Goal: Navigation & Orientation: Go to known website

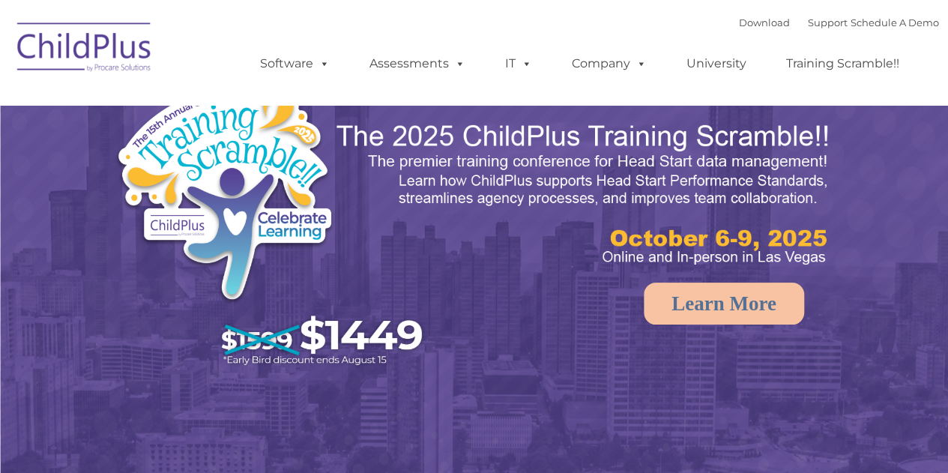
select select "MEDIUM"
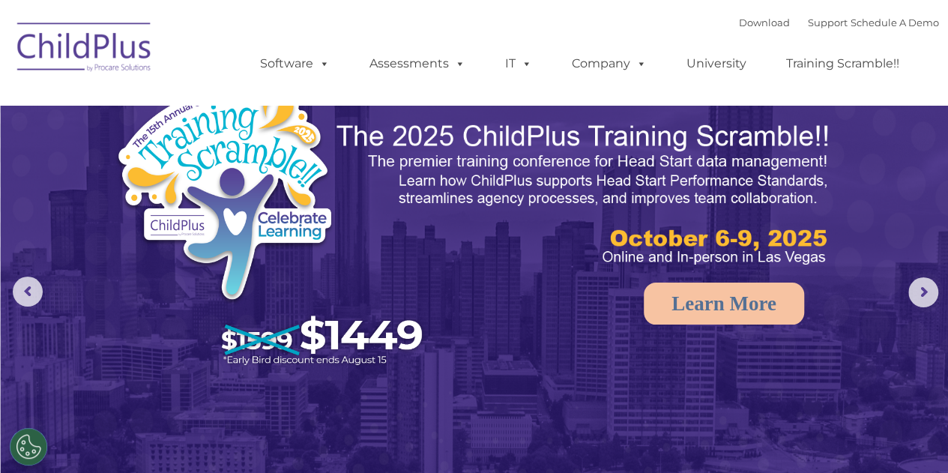
click at [122, 26] on img at bounding box center [85, 49] width 150 height 75
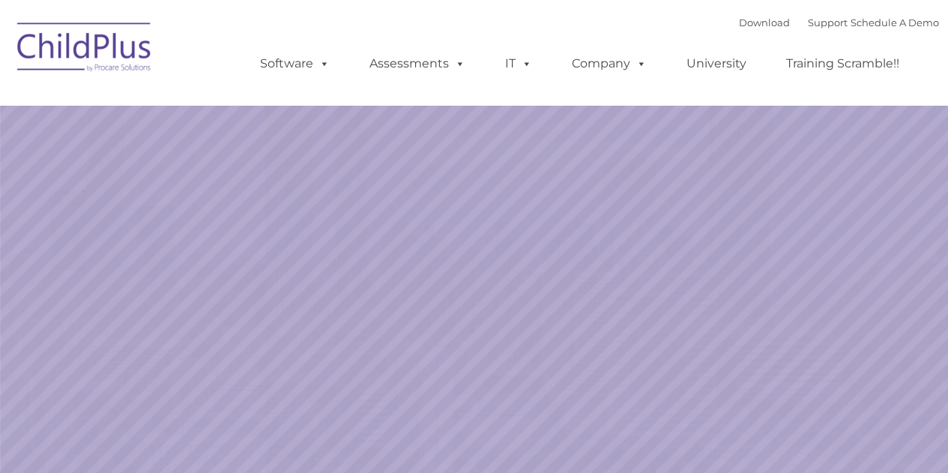
select select "MEDIUM"
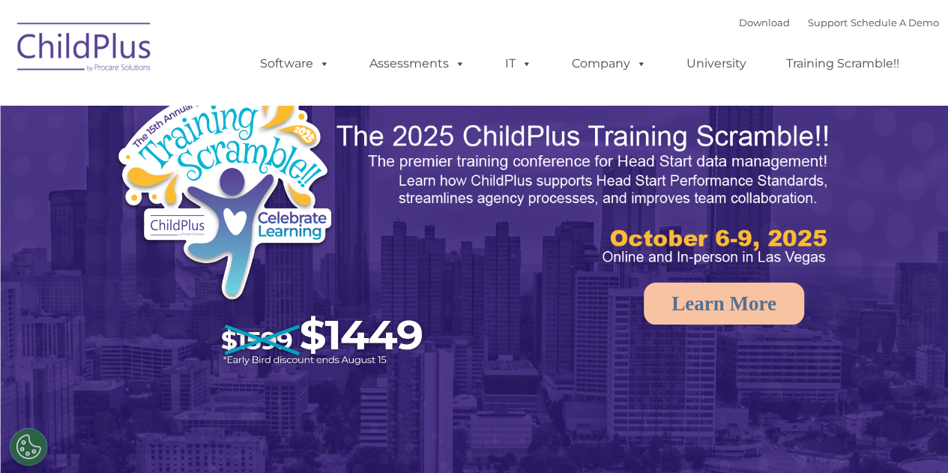
click at [103, 48] on img at bounding box center [85, 49] width 150 height 75
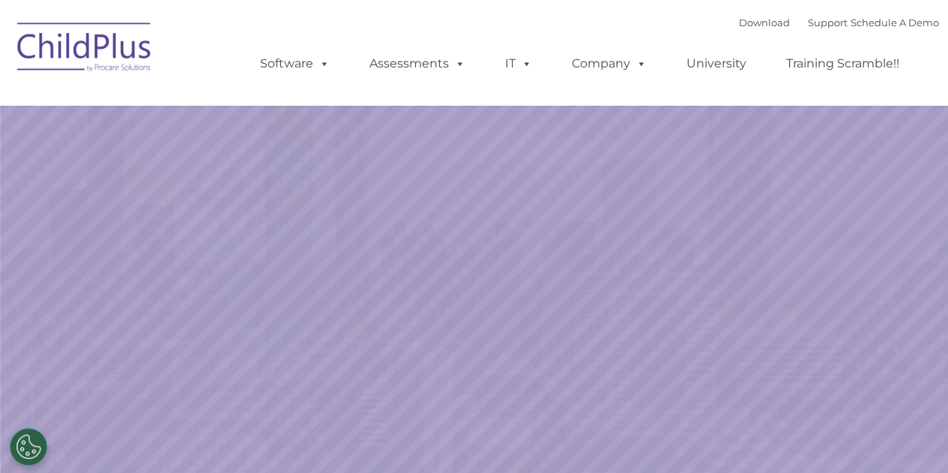
select select "MEDIUM"
